Goal: Task Accomplishment & Management: Manage account settings

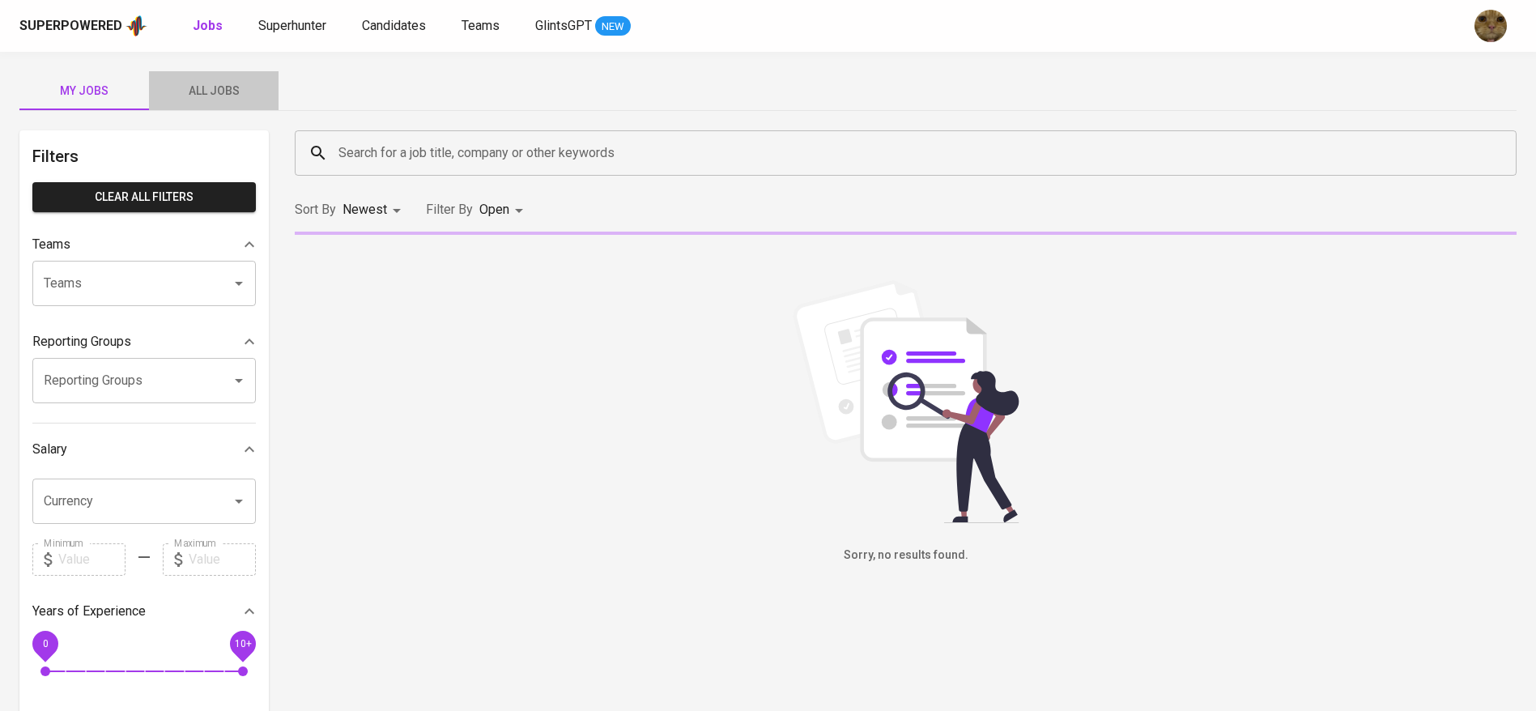
click at [193, 75] on button "All Jobs" at bounding box center [214, 90] width 130 height 39
click at [372, 153] on input "Search for a job title, company or other keywords" at bounding box center [910, 153] width 1151 height 31
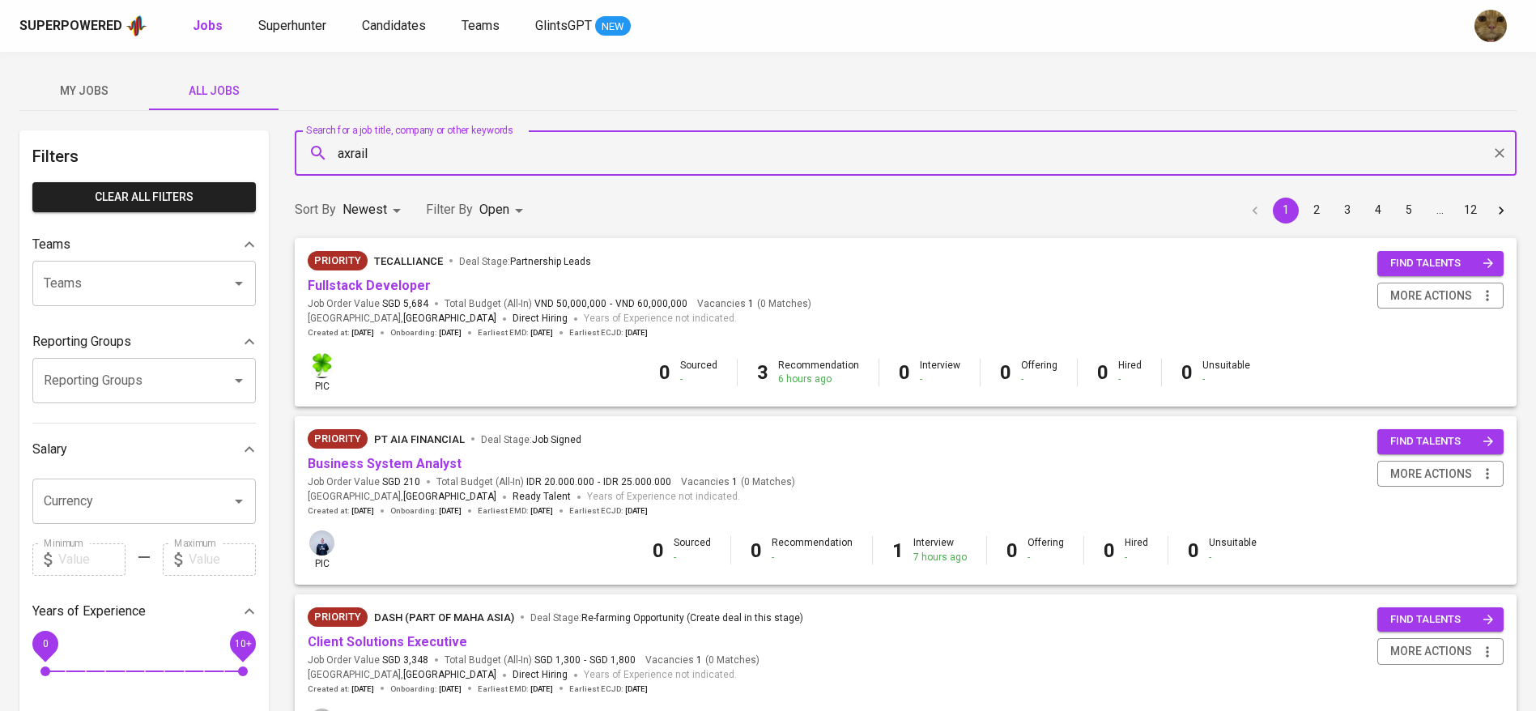
type input "axrail"
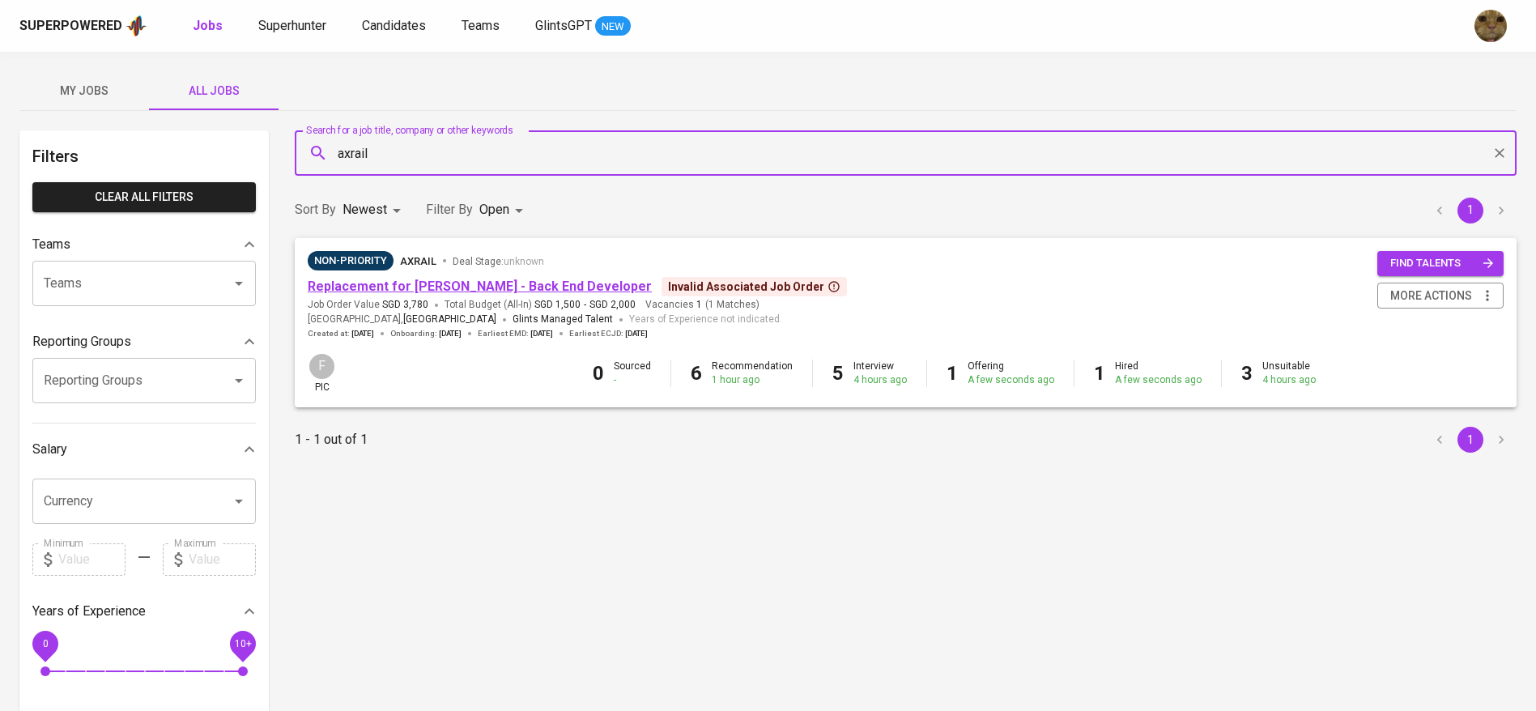
click at [373, 283] on link "Replacement for [PERSON_NAME] - Back End Developer" at bounding box center [480, 286] width 344 height 15
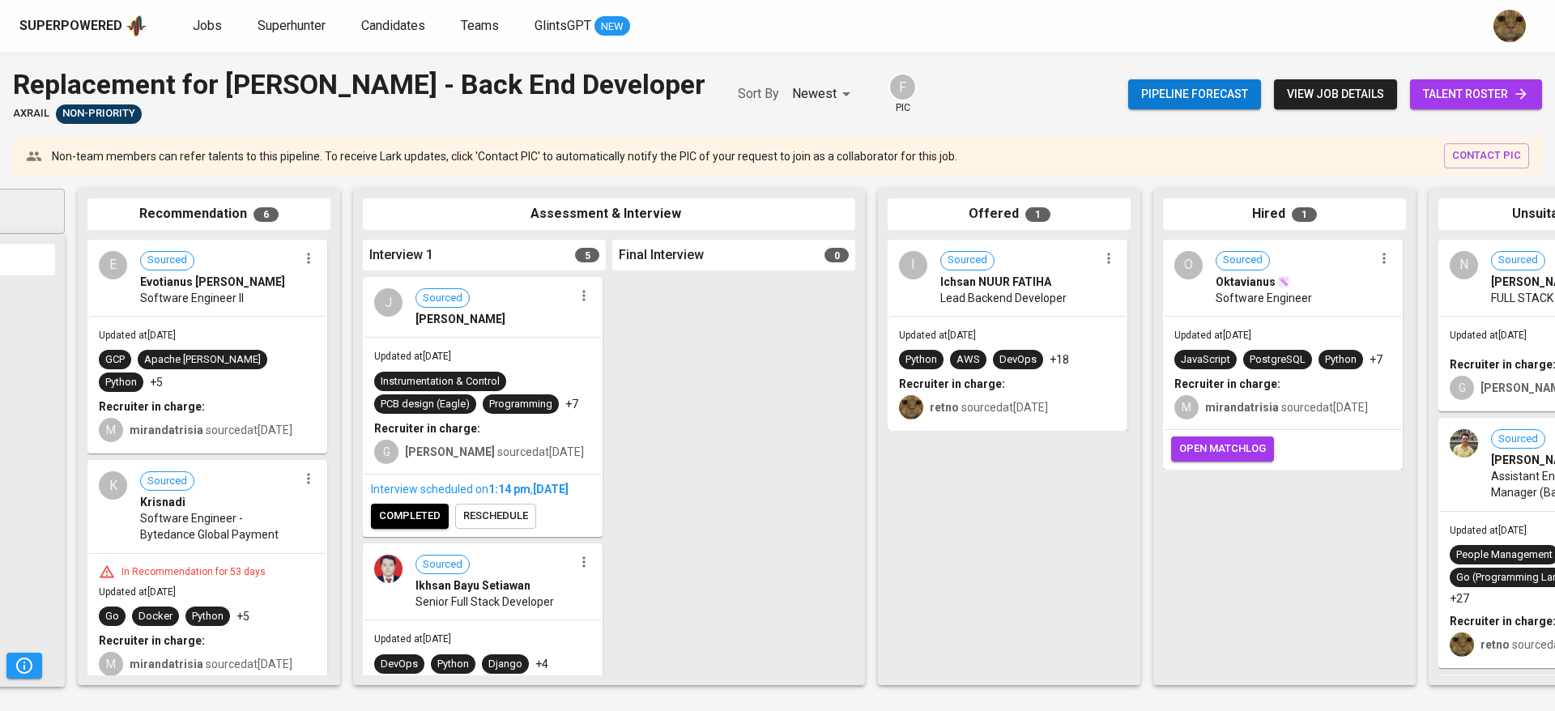
scroll to position [0, 212]
click at [961, 352] on div "AWS" at bounding box center [966, 359] width 23 height 15
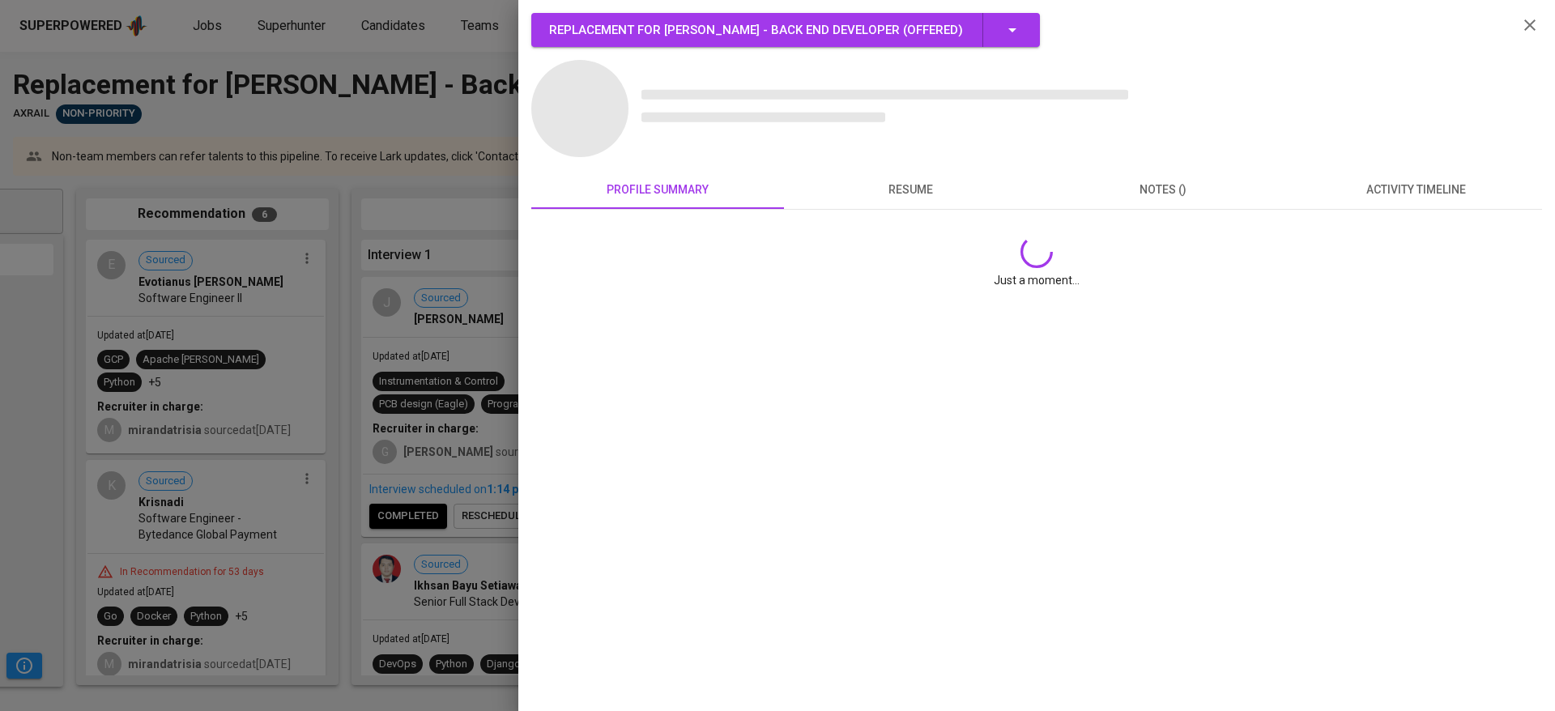
click at [935, 380] on div "Replacement for [PERSON_NAME] - Back End Developer ( Offered ) profile summary …" at bounding box center [1036, 355] width 1037 height 711
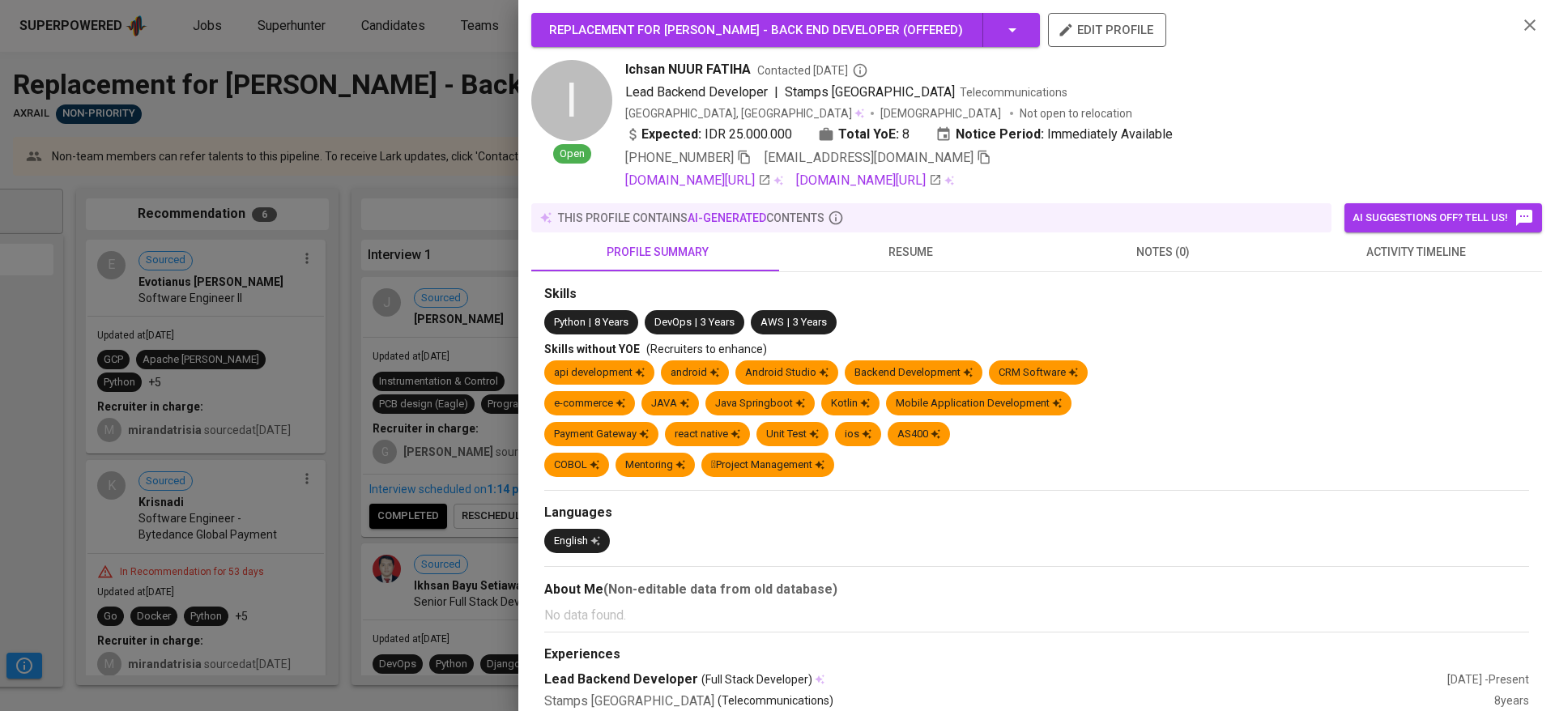
click at [918, 145] on div "Expected: IDR 25.000.000 Total YoE: 8 Notice Period: Immediately Available" at bounding box center [1065, 136] width 880 height 23
click at [978, 155] on icon "button" at bounding box center [983, 158] width 11 height 14
click at [977, 153] on icon "button" at bounding box center [984, 157] width 15 height 15
